Goal: Task Accomplishment & Management: Manage account settings

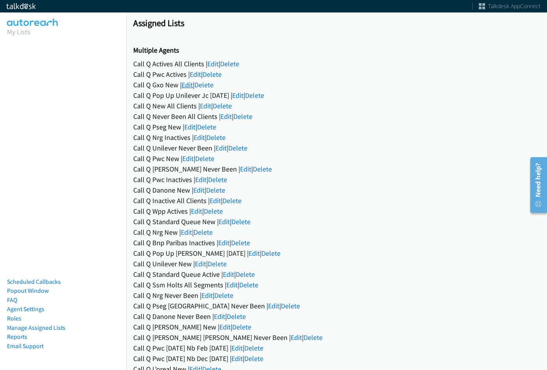
click at [187, 85] on link "Edit" at bounding box center [187, 84] width 11 height 9
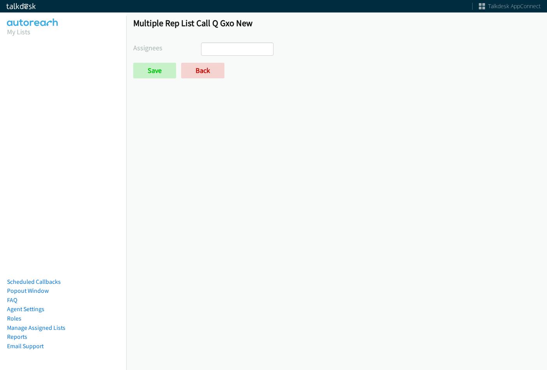
click at [237, 50] on ul at bounding box center [237, 49] width 72 height 12
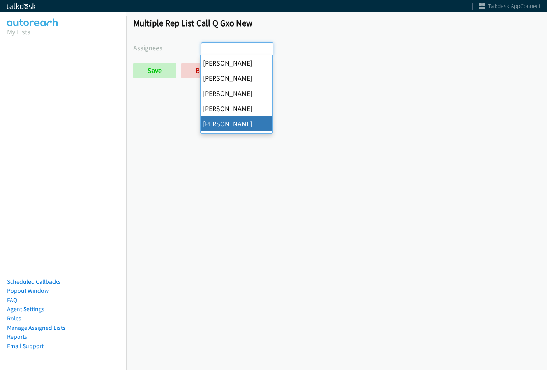
select select "f64f86a1-7483-4d33-b6f6-ad4a488136af"
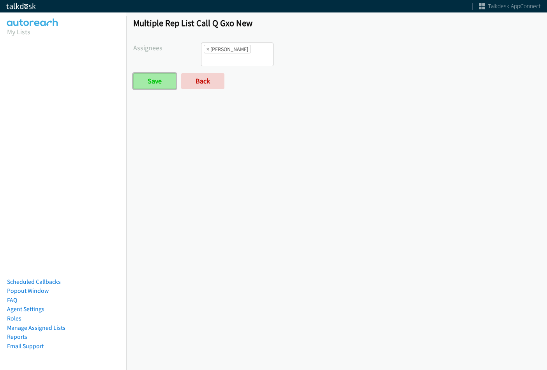
click at [158, 81] on input "Save" at bounding box center [154, 81] width 43 height 16
